Goal: Information Seeking & Learning: Stay updated

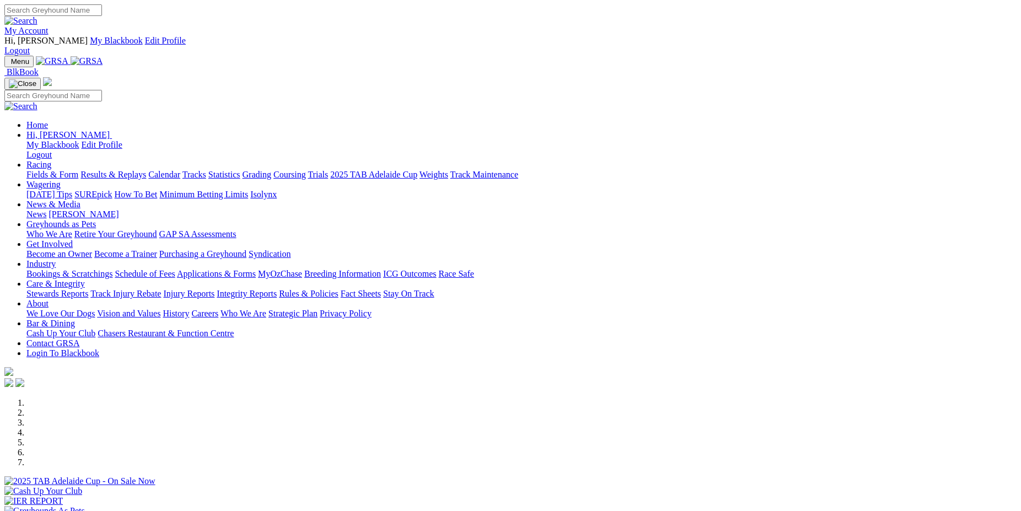
click at [56, 259] on link "Industry" at bounding box center [40, 263] width 29 height 9
click at [85, 279] on link "Care & Integrity" at bounding box center [55, 283] width 58 height 9
click at [80, 200] on link "News & Media" at bounding box center [53, 204] width 54 height 9
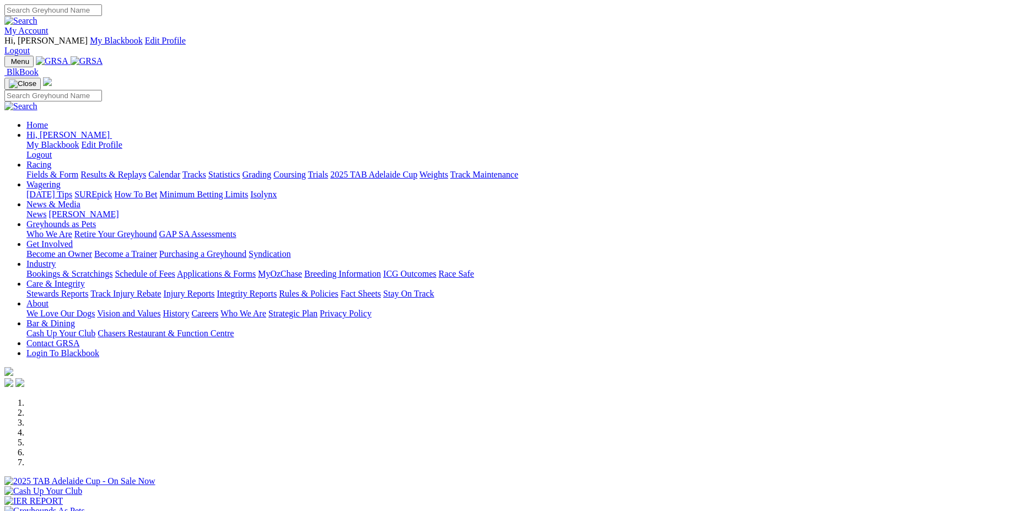
click at [46, 209] on link "News" at bounding box center [36, 213] width 20 height 9
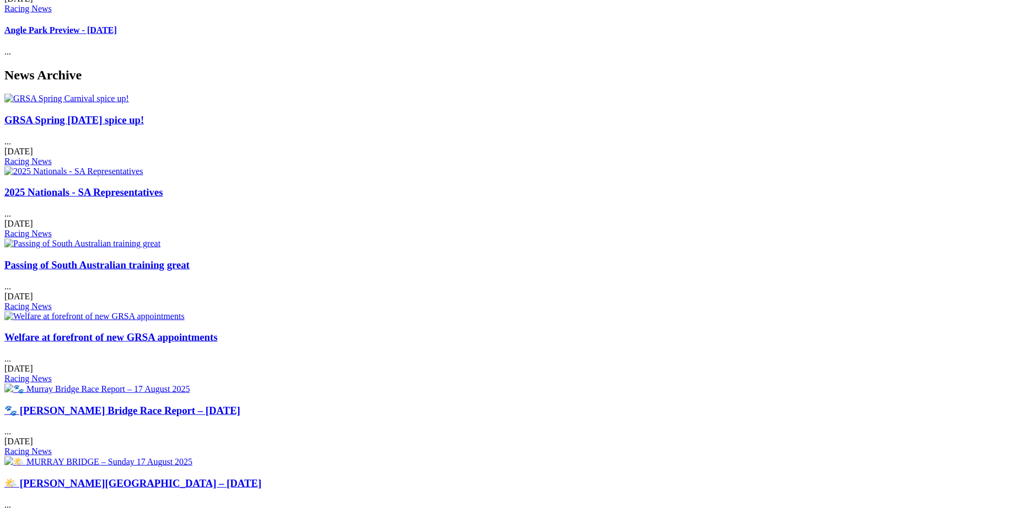
scroll to position [436, 0]
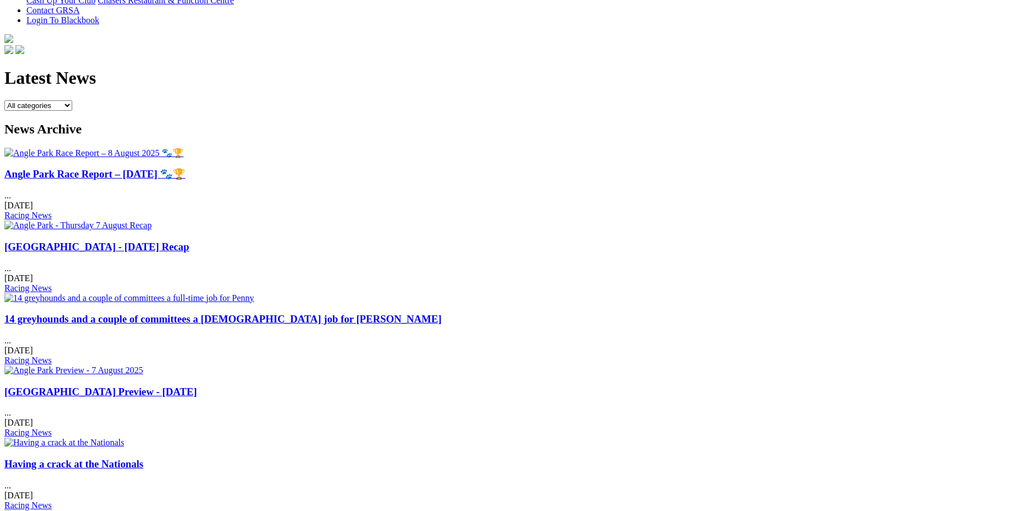
scroll to position [366, 0]
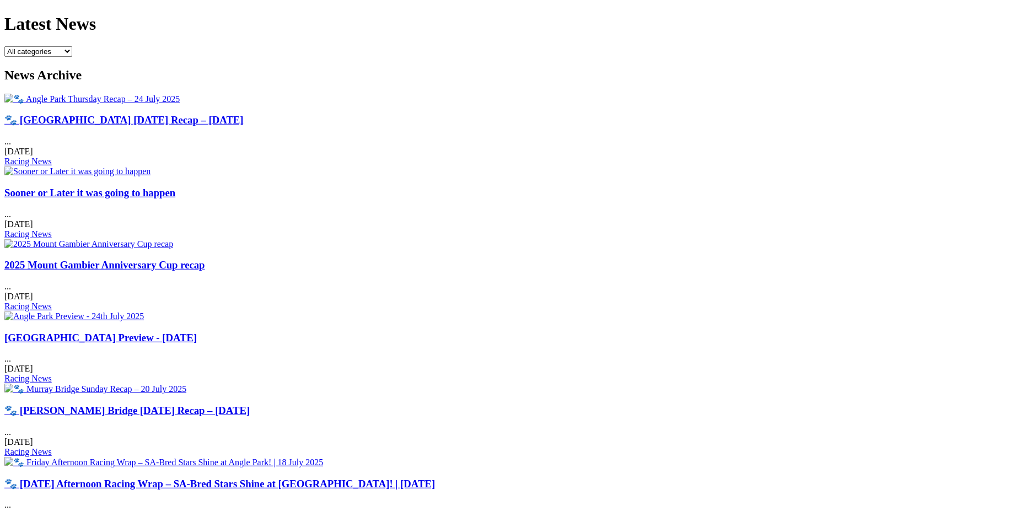
scroll to position [413, 0]
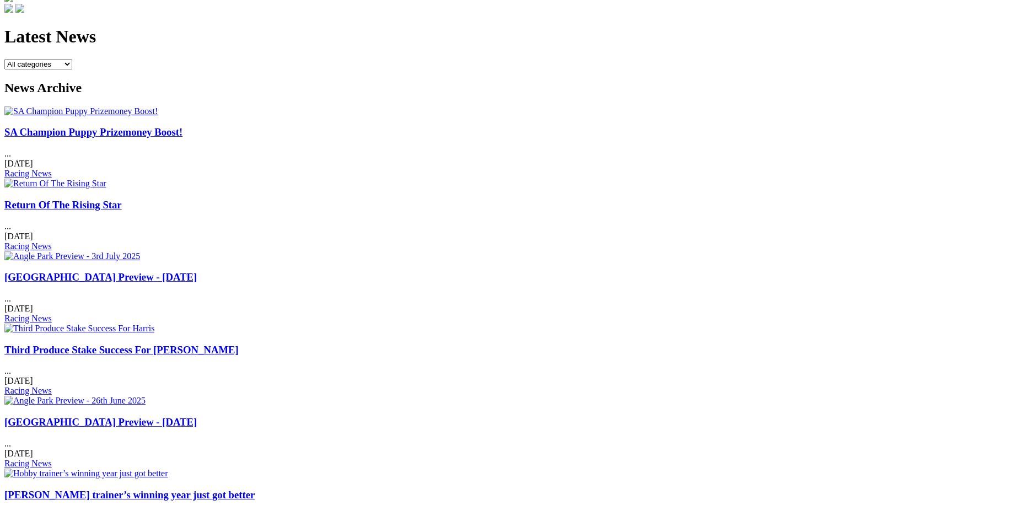
scroll to position [397, 0]
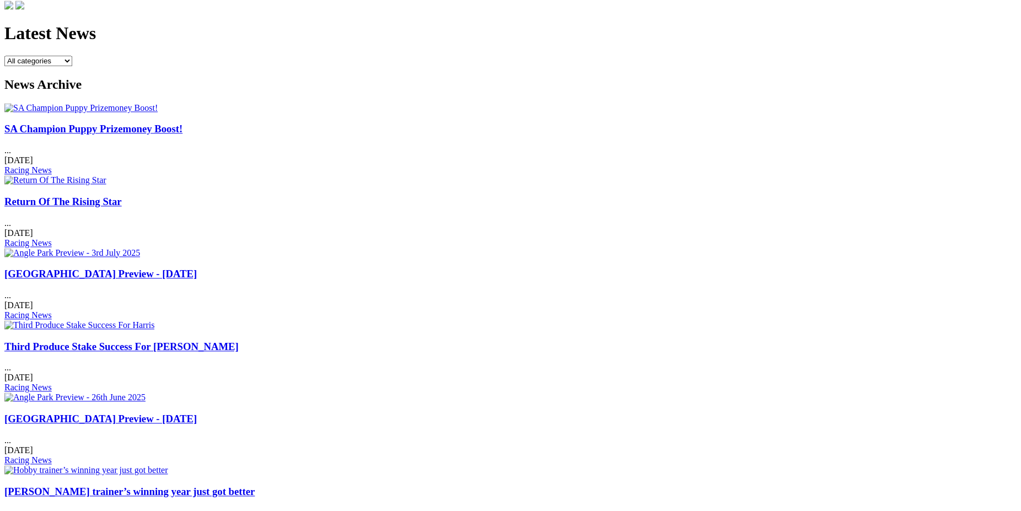
drag, startPoint x: 157, startPoint y: 362, endPoint x: 248, endPoint y: 443, distance: 122.2
copy div "Greyhound Racing SA (GRSA) has [DATE] laid charges against two registered parti…"
